Goal: Task Accomplishment & Management: Manage account settings

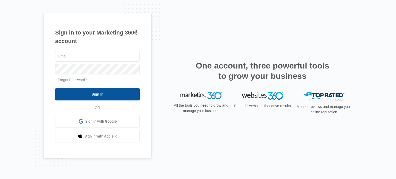
type input "gabby@theartfarms.com"
click at [92, 92] on input "Sign In" at bounding box center [97, 94] width 85 height 12
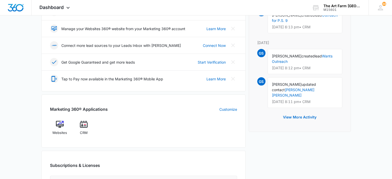
scroll to position [122, 0]
click at [85, 131] on span "CRM" at bounding box center [84, 132] width 8 height 5
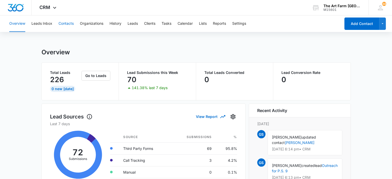
click at [63, 25] on button "Contacts" at bounding box center [66, 23] width 15 height 17
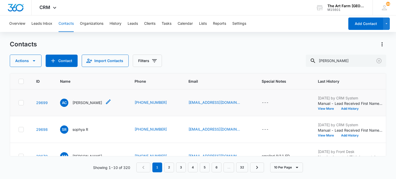
click at [92, 104] on p "[PERSON_NAME]" at bounding box center [88, 102] width 30 height 5
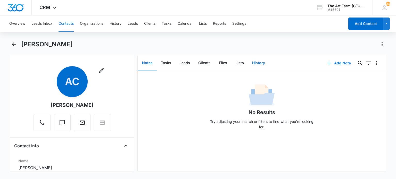
click at [255, 64] on button "History" at bounding box center [258, 63] width 21 height 16
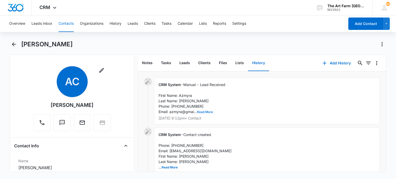
click at [207, 112] on button "Read More" at bounding box center [205, 112] width 16 height 3
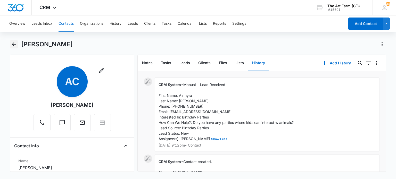
click at [13, 45] on icon "Back" at bounding box center [14, 44] width 4 height 4
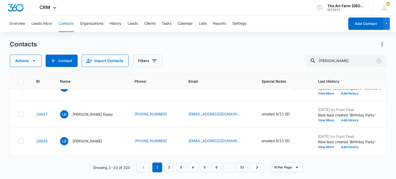
scroll to position [204, 0]
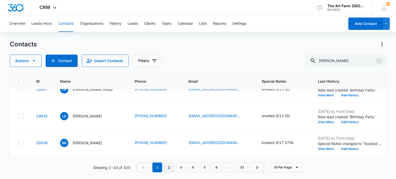
click at [168, 165] on link "2" at bounding box center [169, 168] width 10 height 10
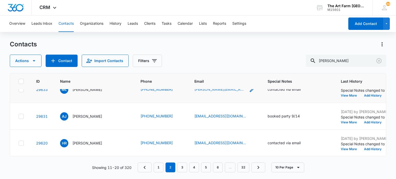
scroll to position [40, 0]
click at [159, 168] on link "1" at bounding box center [159, 168] width 10 height 10
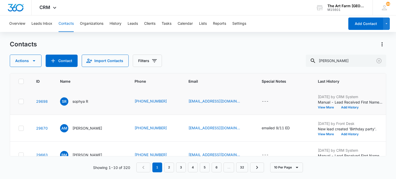
scroll to position [0, 0]
